Goal: Check status: Check status

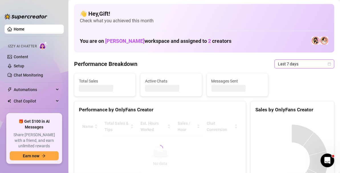
click at [328, 64] on icon "calendar" at bounding box center [329, 63] width 3 height 3
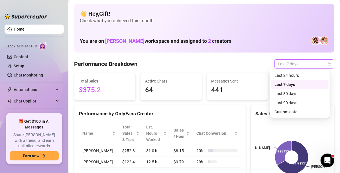
click at [328, 63] on icon "calendar" at bounding box center [329, 63] width 3 height 3
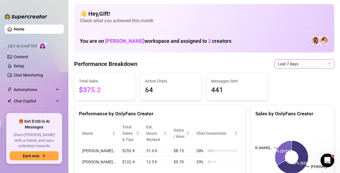
click at [319, 64] on span "Last 7 days" at bounding box center [304, 64] width 53 height 9
click at [328, 63] on icon "calendar" at bounding box center [329, 63] width 3 height 3
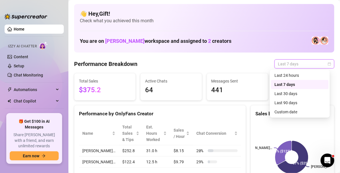
click at [301, 112] on div "Custom date" at bounding box center [300, 112] width 51 height 6
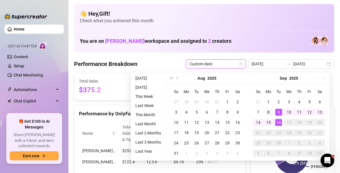
click at [268, 112] on div "8" at bounding box center [268, 112] width 7 height 7
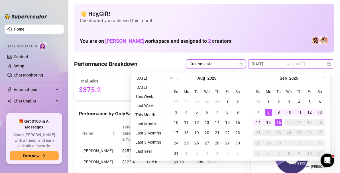
type input "[DATE]"
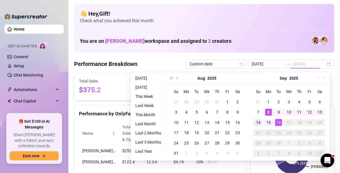
click at [262, 126] on td "14" at bounding box center [258, 122] width 10 height 10
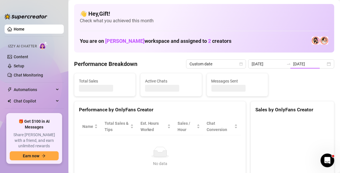
type input "[DATE]"
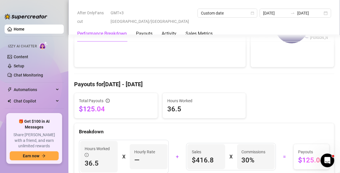
scroll to position [130, 0]
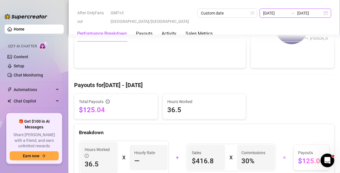
click at [298, 13] on input "[DATE]" at bounding box center [310, 13] width 25 height 6
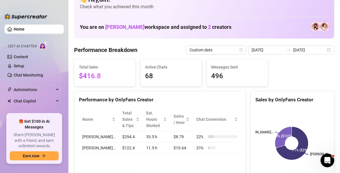
scroll to position [0, 0]
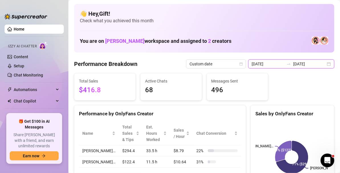
click at [320, 64] on input "[DATE]" at bounding box center [310, 64] width 33 height 6
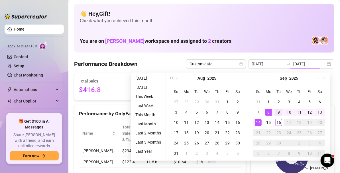
click at [278, 112] on div "9" at bounding box center [279, 112] width 7 height 7
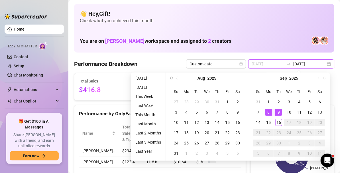
type input "[DATE]"
click at [258, 122] on div "14" at bounding box center [258, 122] width 7 height 7
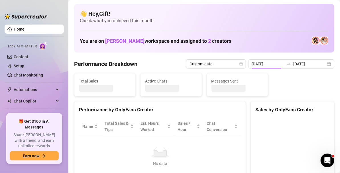
type input "[DATE]"
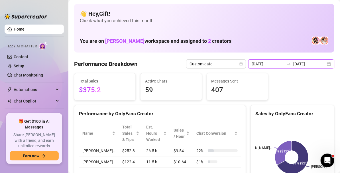
click at [319, 63] on input "[DATE]" at bounding box center [310, 64] width 33 height 6
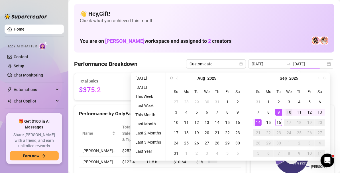
click at [287, 110] on div "10" at bounding box center [289, 112] width 7 height 7
type input "[DATE]"
click at [260, 121] on div "14" at bounding box center [258, 122] width 7 height 7
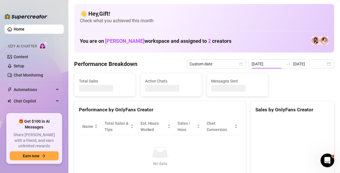
type input "[DATE]"
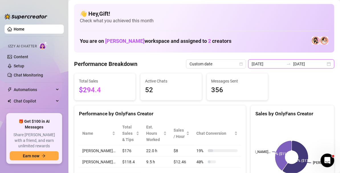
click at [319, 63] on input "[DATE]" at bounding box center [310, 64] width 33 height 6
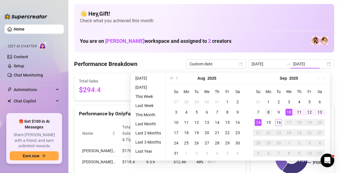
click at [269, 113] on div "8" at bounding box center [268, 112] width 7 height 7
type input "[DATE]"
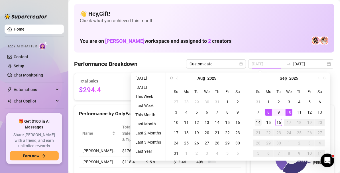
click at [257, 122] on div "14" at bounding box center [258, 122] width 7 height 7
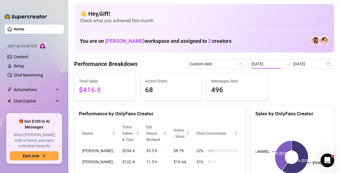
type input "[DATE]"
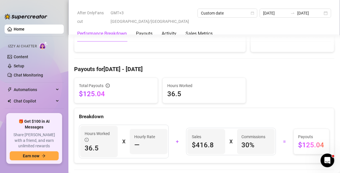
scroll to position [147, 0]
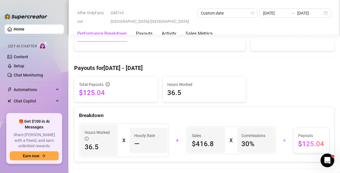
click at [309, 144] on span "$125.04" at bounding box center [312, 143] width 27 height 9
